Goal: Navigation & Orientation: Find specific page/section

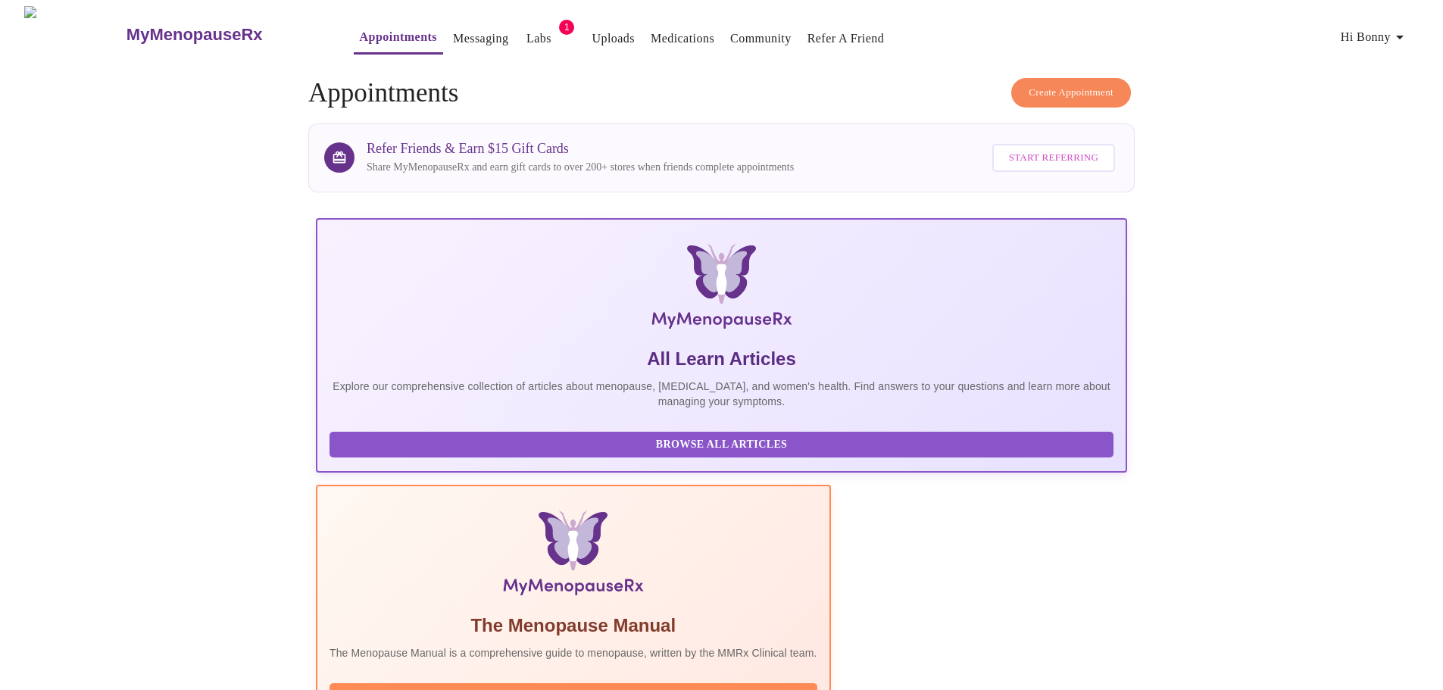
click at [526, 33] on link "Labs" at bounding box center [538, 38] width 25 height 21
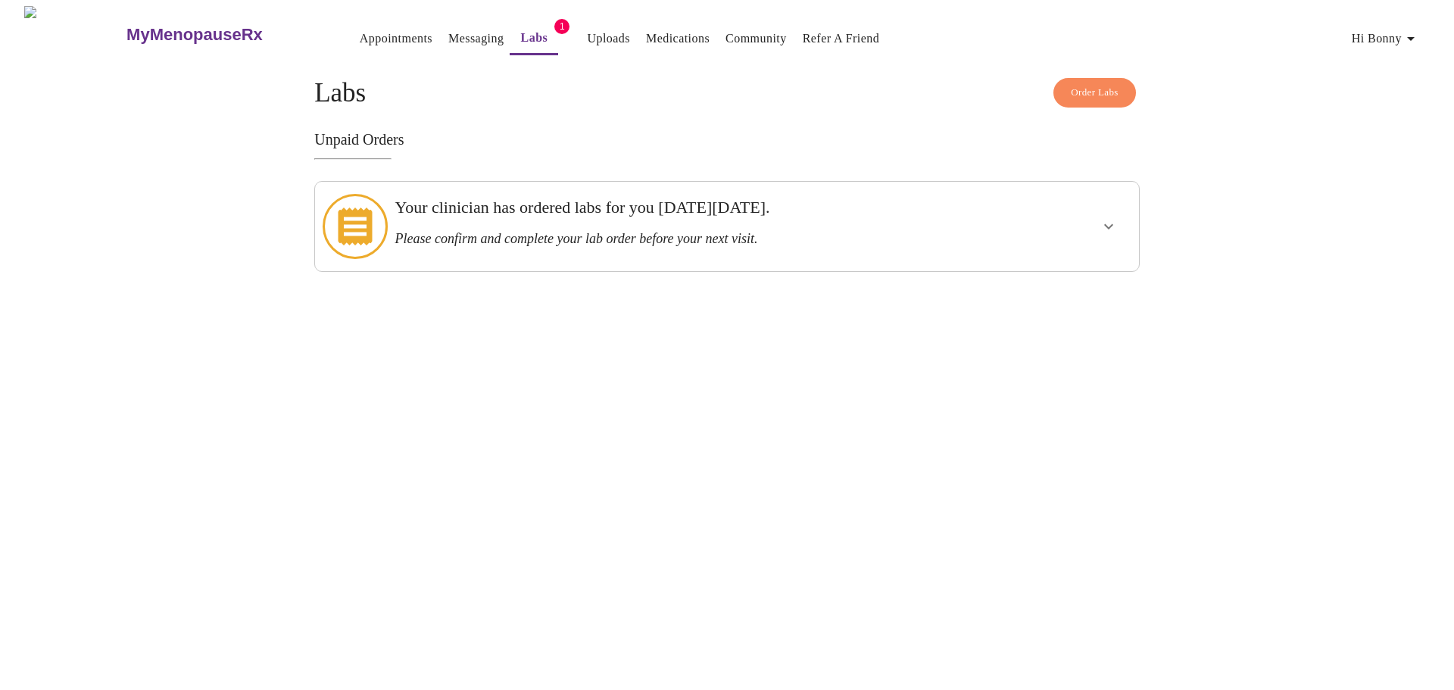
click at [1111, 222] on icon "show more" at bounding box center [1109, 226] width 18 height 18
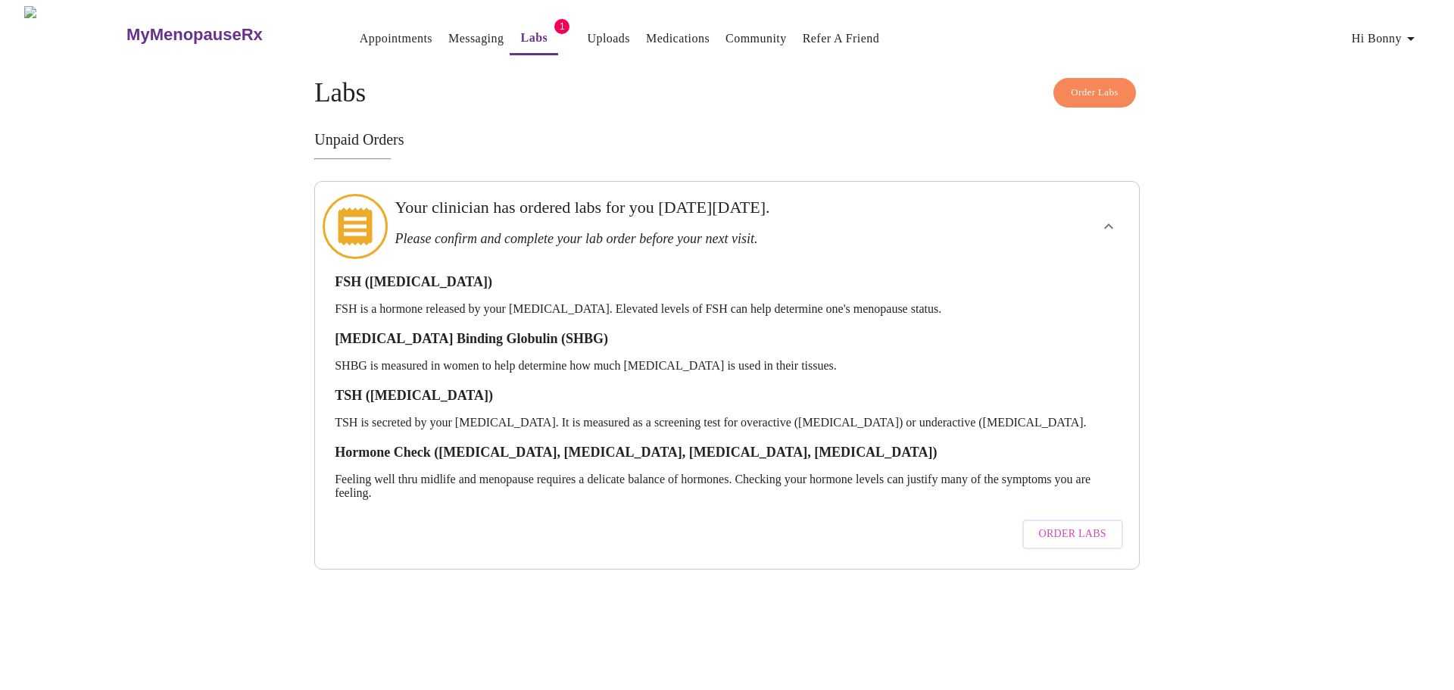
click at [647, 36] on link "Medications" at bounding box center [678, 38] width 64 height 21
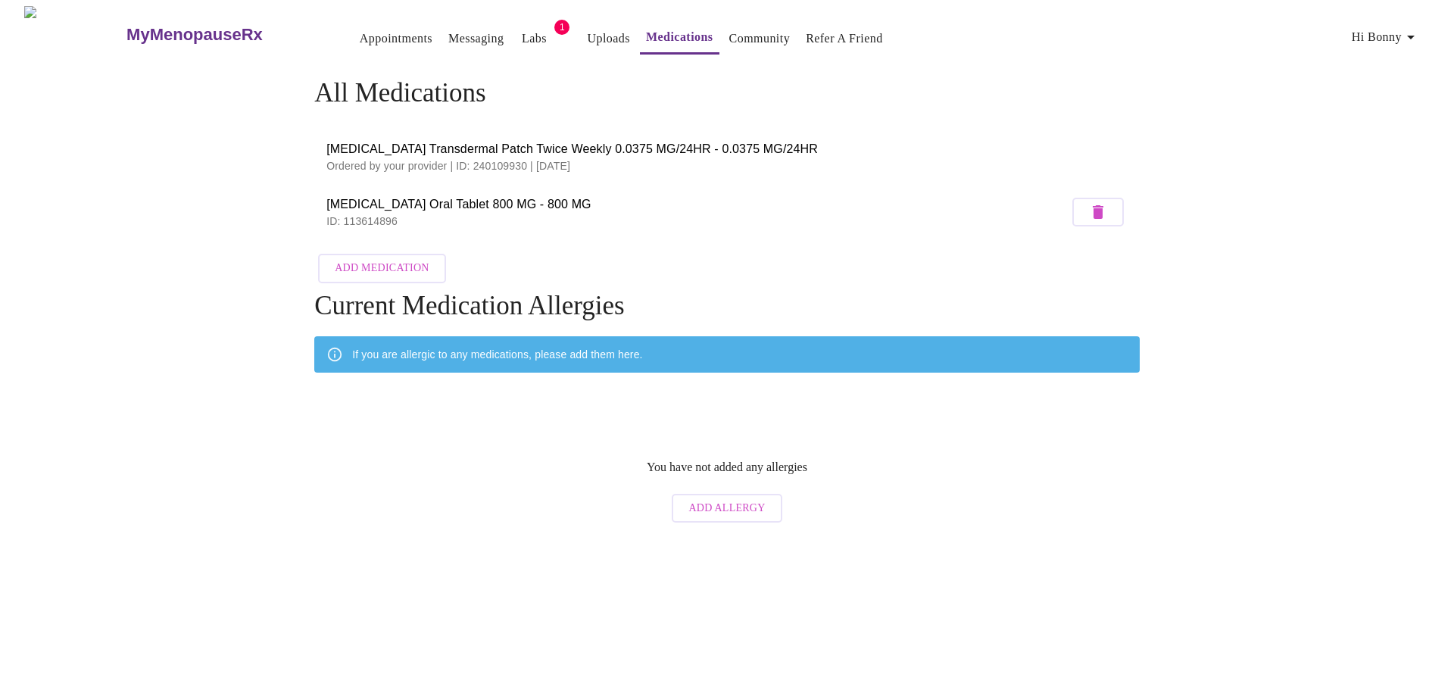
click at [448, 30] on link "Messaging" at bounding box center [475, 38] width 55 height 21
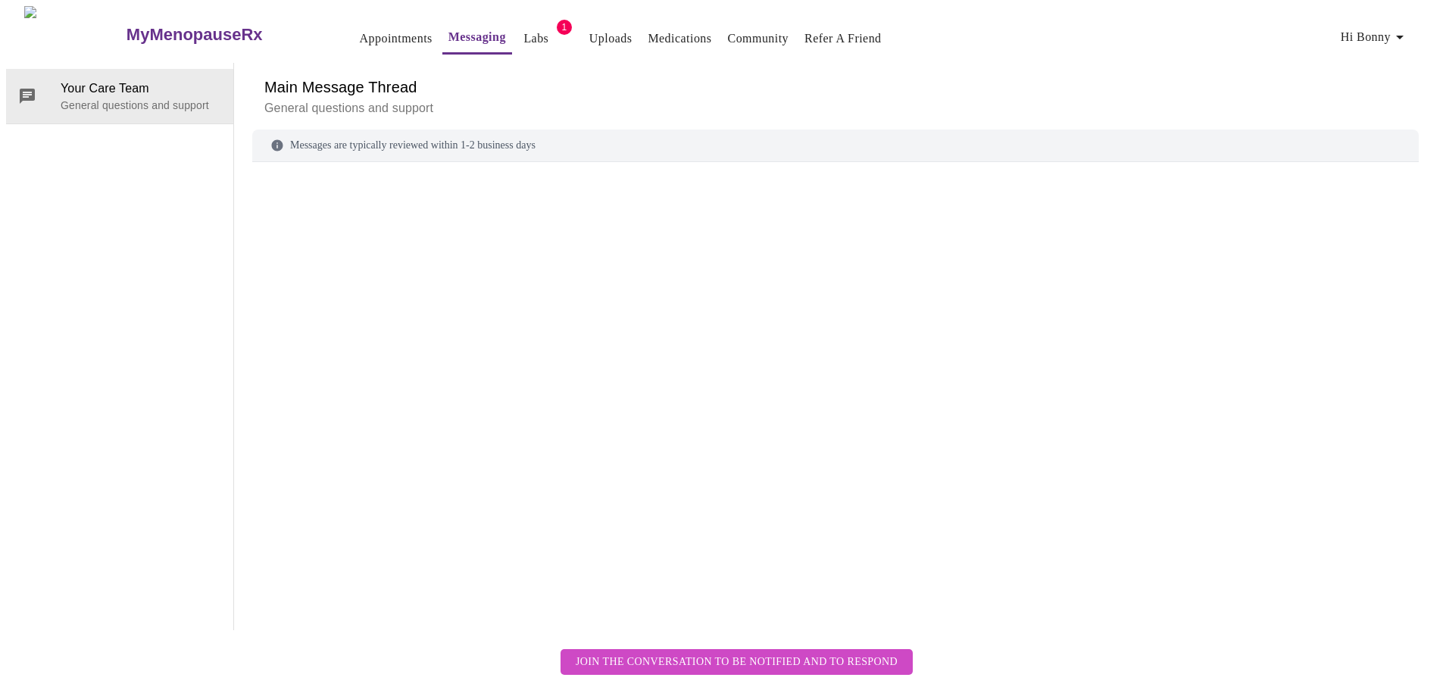
scroll to position [57, 0]
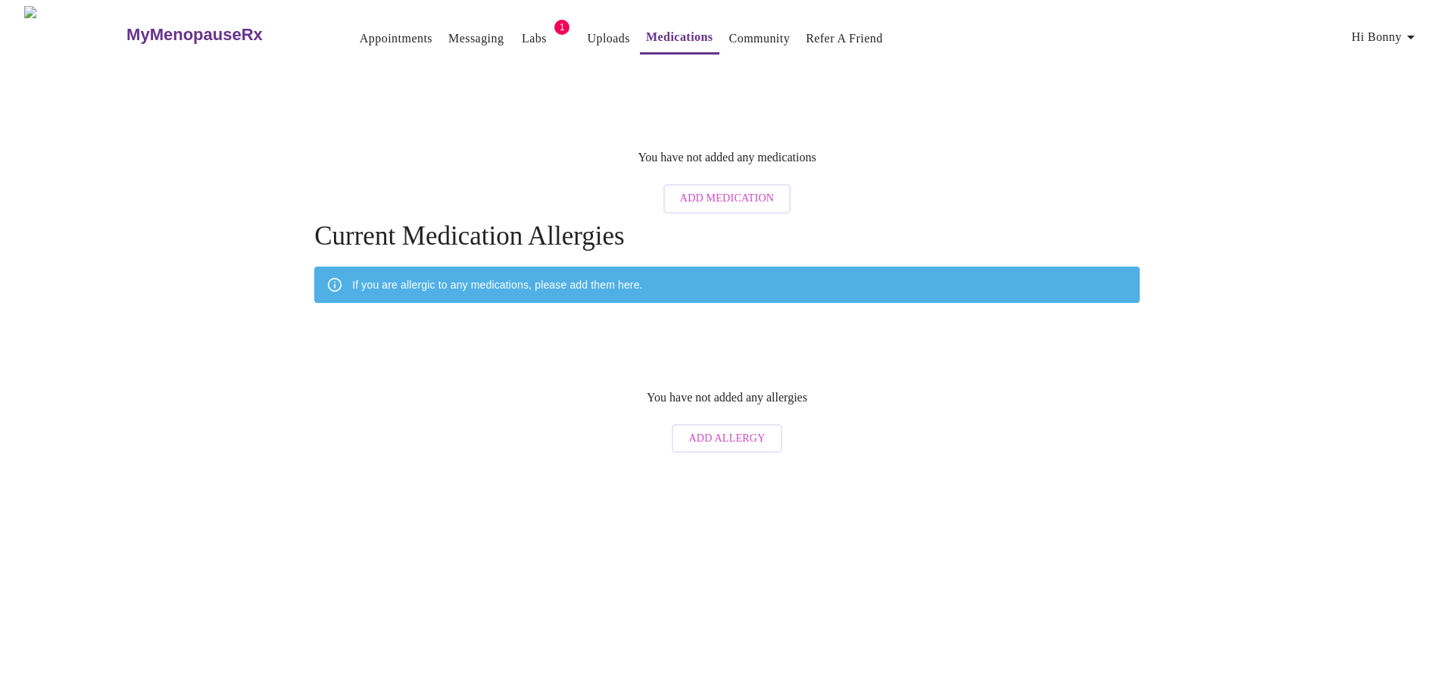
click at [522, 28] on link "Labs" at bounding box center [534, 38] width 25 height 21
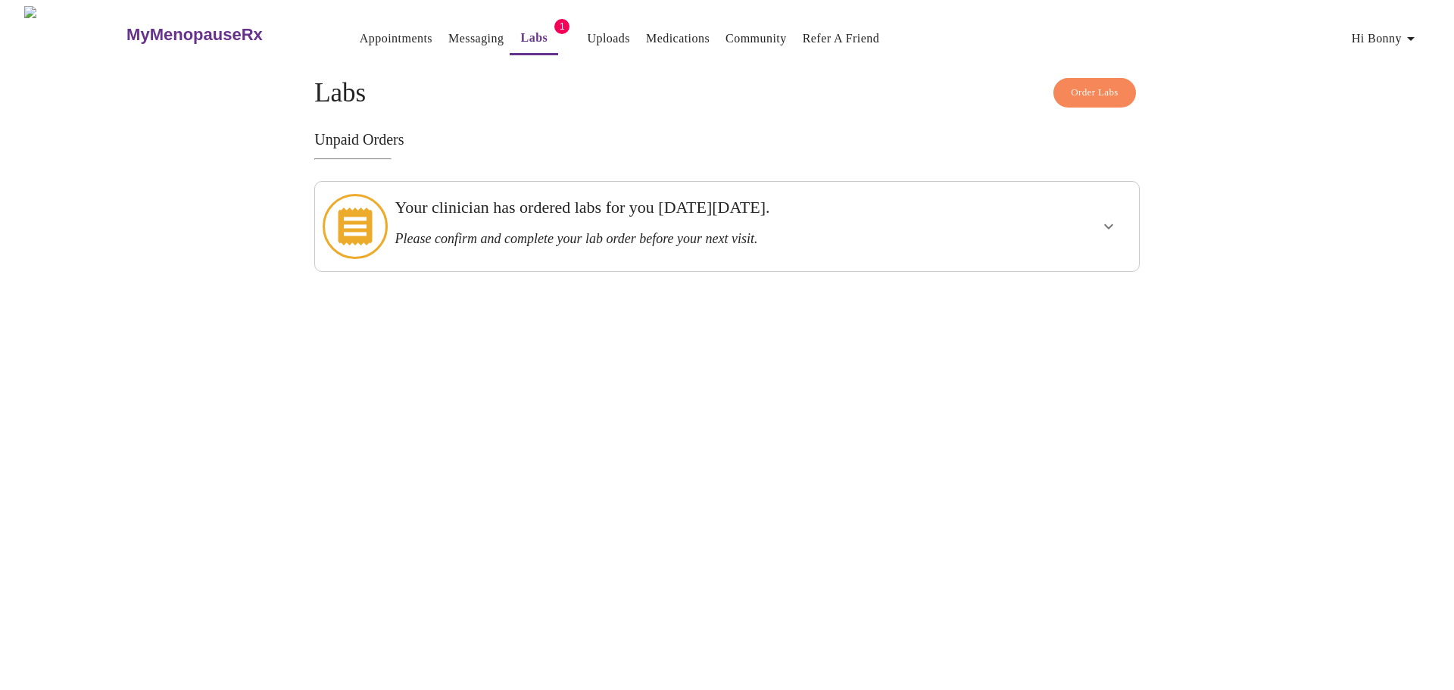
click at [1121, 225] on button "show more" at bounding box center [1109, 226] width 36 height 36
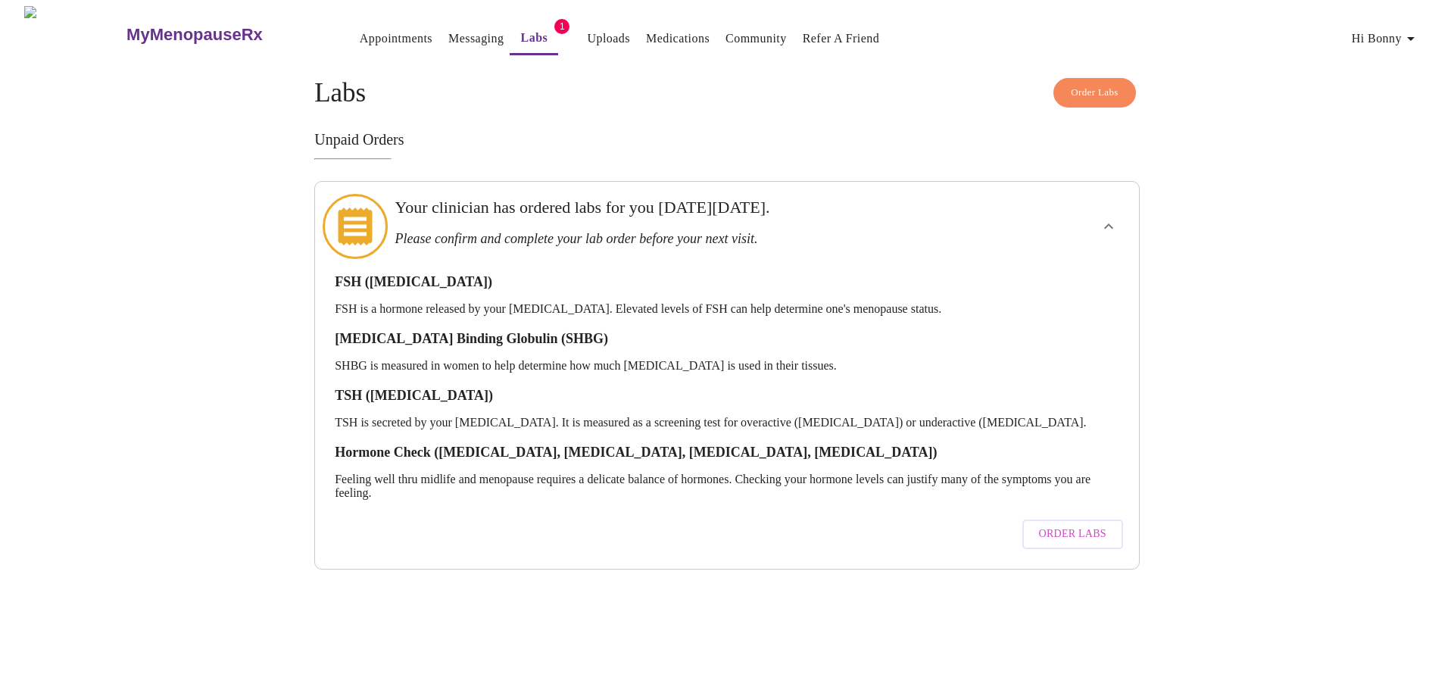
click at [1370, 329] on div "MyMenopauseRx Appointments Messaging Labs 1 Uploads Medications Community Refer…" at bounding box center [727, 287] width 1442 height 563
